Goal: Task Accomplishment & Management: Manage account settings

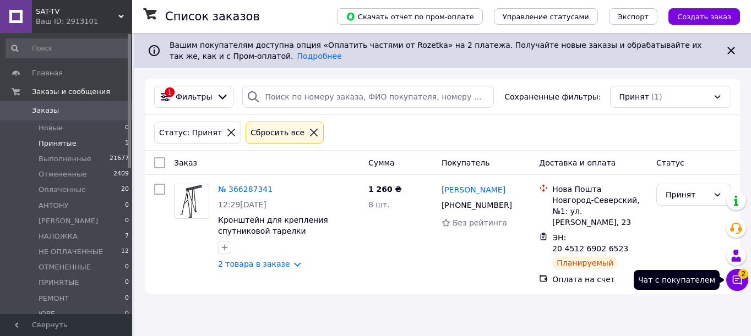
click at [731, 283] on button "Чат с покупателем 2" at bounding box center [737, 280] width 22 height 22
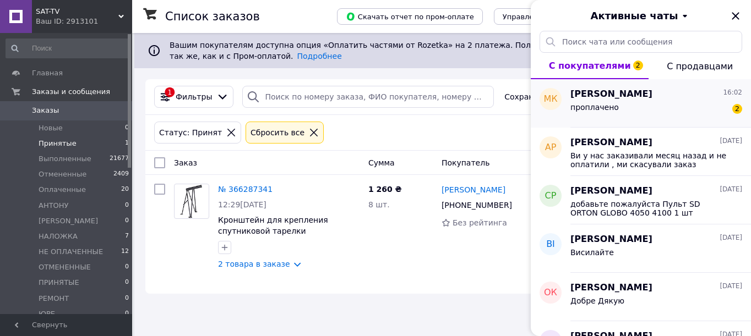
click at [619, 97] on span "[PERSON_NAME]" at bounding box center [611, 94] width 82 height 13
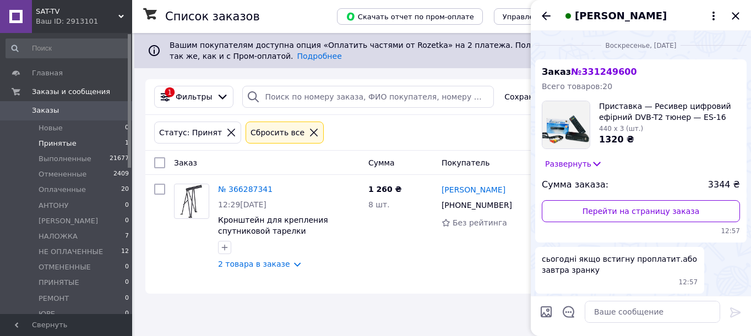
scroll to position [337, 0]
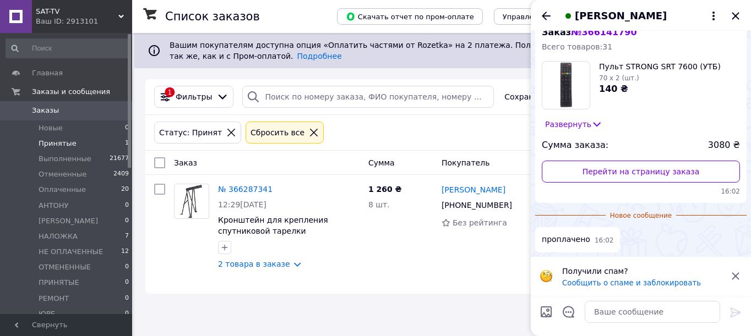
click at [741, 272] on icon at bounding box center [735, 276] width 13 height 13
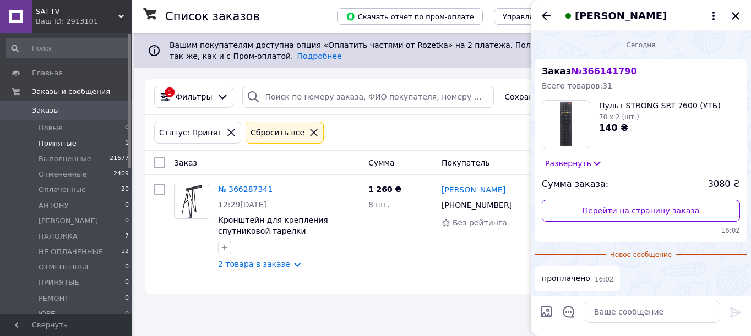
scroll to position [297, 0]
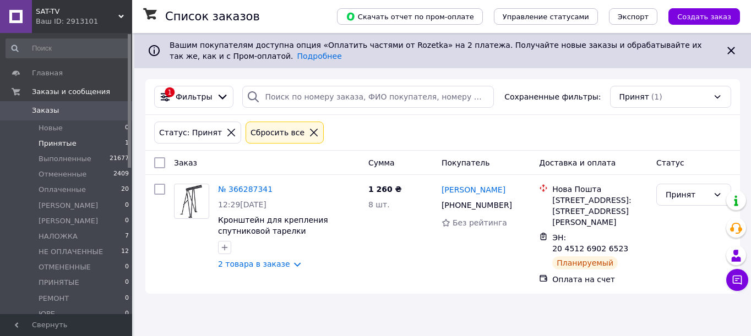
click at [735, 50] on icon at bounding box center [730, 50] width 13 height 13
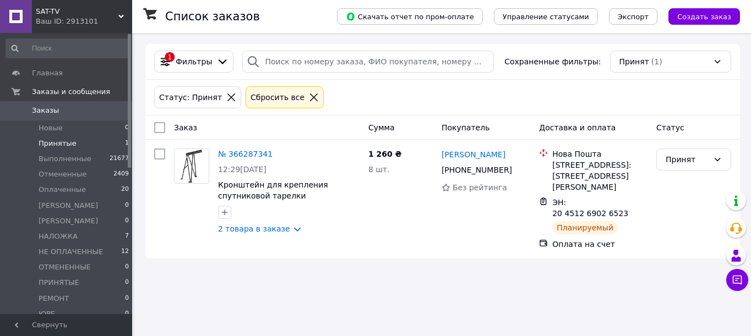
click at [69, 139] on span "Принятые" at bounding box center [58, 144] width 38 height 10
click at [79, 138] on li "Принятые 1" at bounding box center [67, 143] width 135 height 15
click at [59, 106] on span "Заказы" at bounding box center [67, 111] width 70 height 10
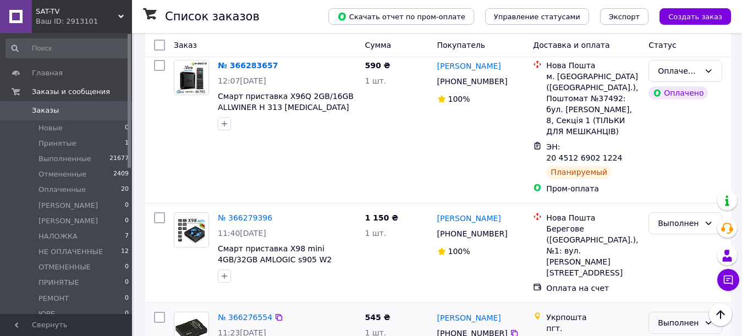
scroll to position [440, 0]
